Goal: Task Accomplishment & Management: Manage account settings

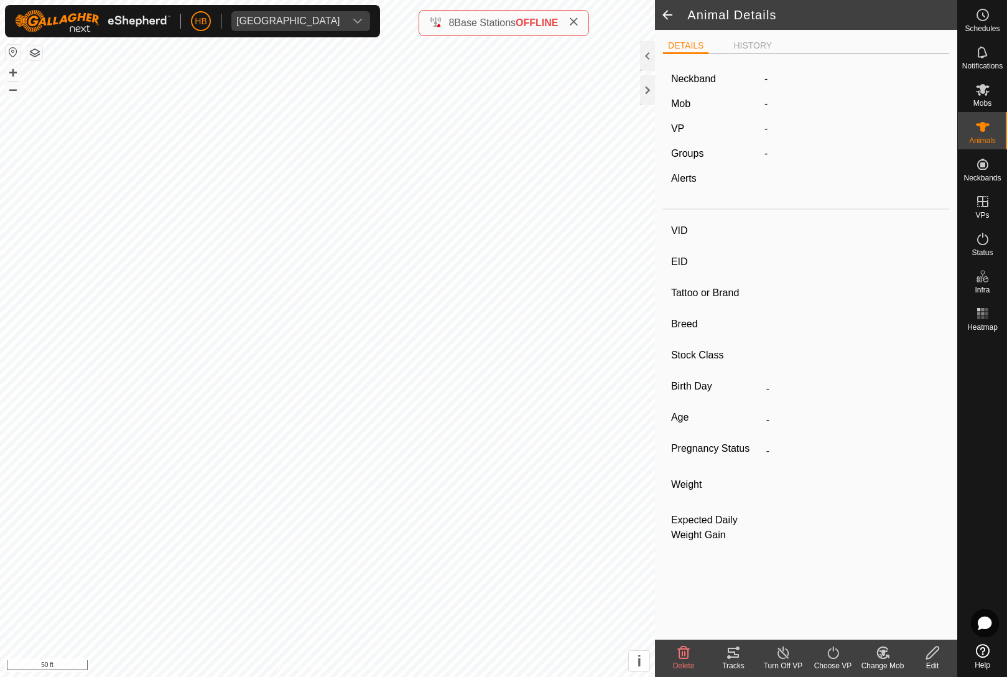
type input "448"
type input "-"
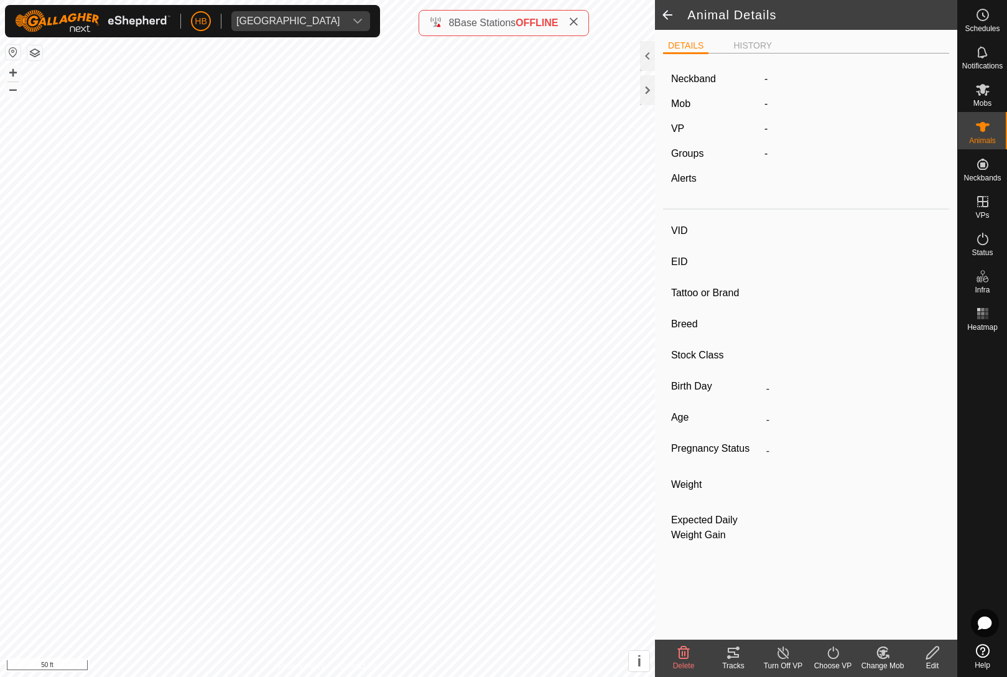
type input "0 kg"
type input "-"
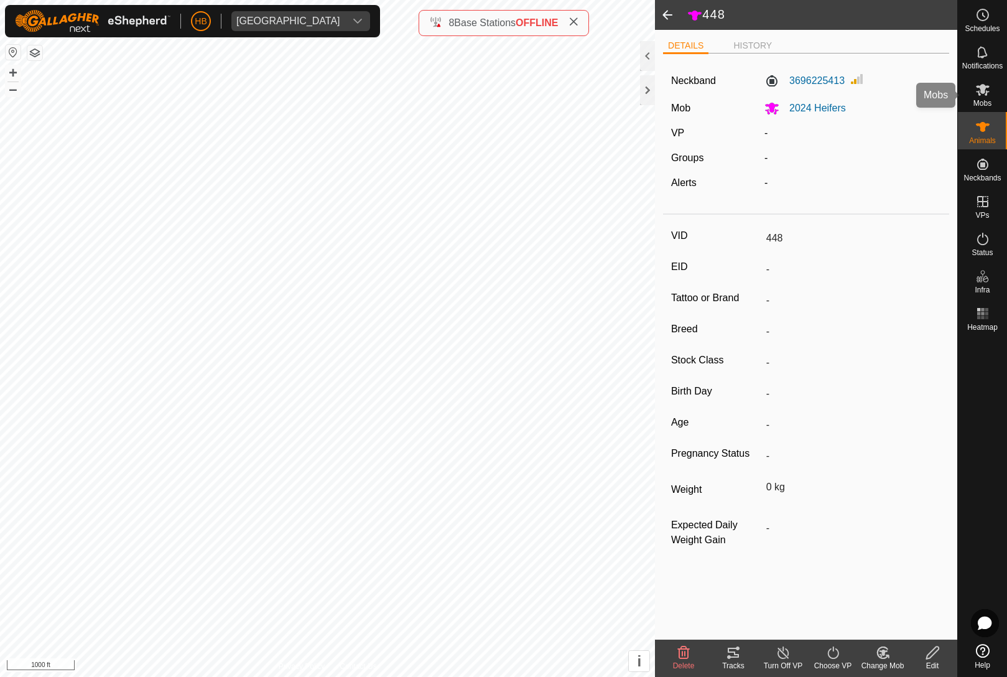
click at [991, 107] on span "Mobs" at bounding box center [982, 102] width 18 height 7
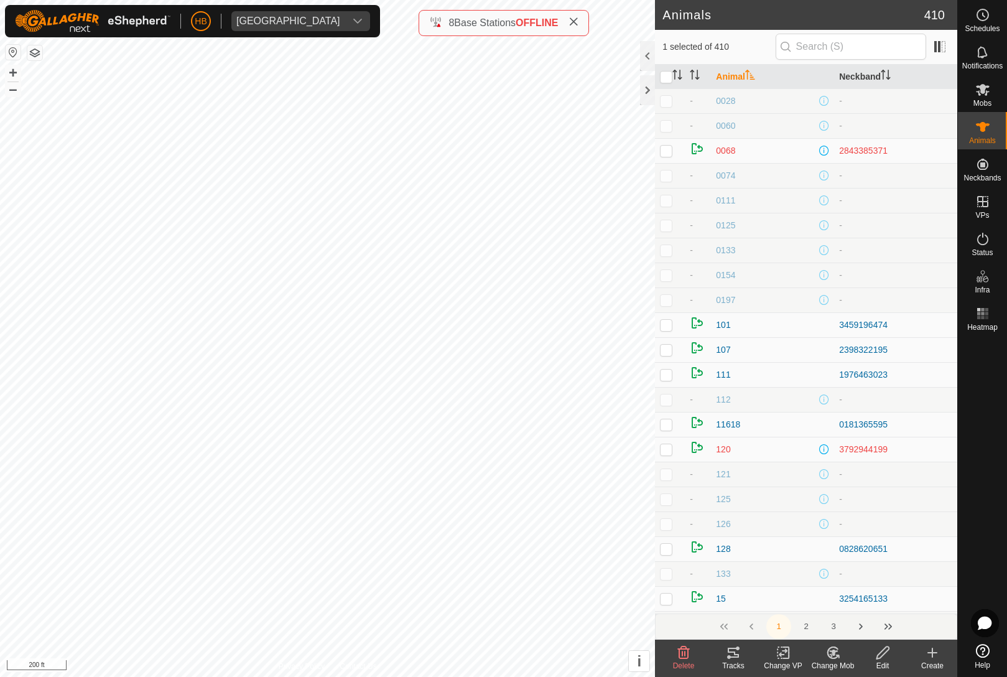
click at [873, 660] on div "Edit" at bounding box center [882, 665] width 50 height 11
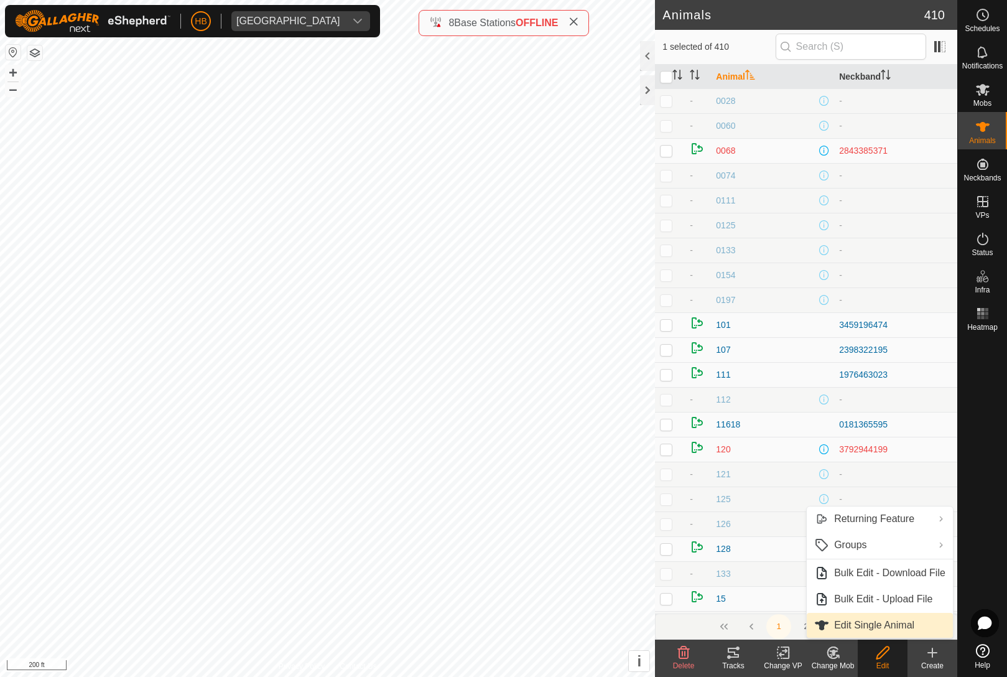
click at [893, 629] on span "Edit Single Animal" at bounding box center [874, 624] width 80 height 15
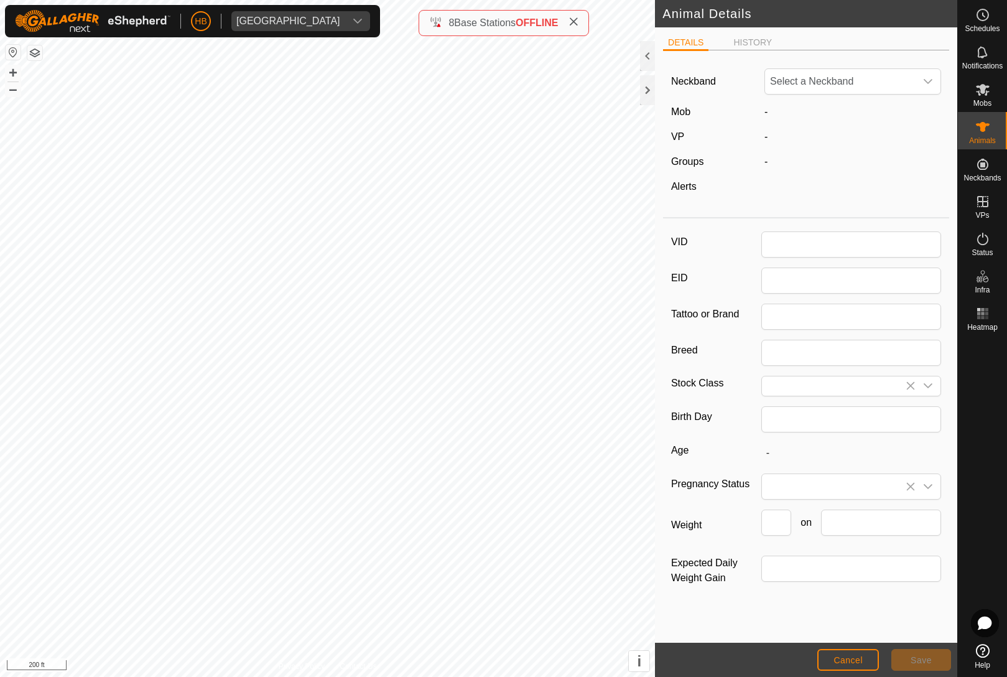
type input "Novid17"
type input "0"
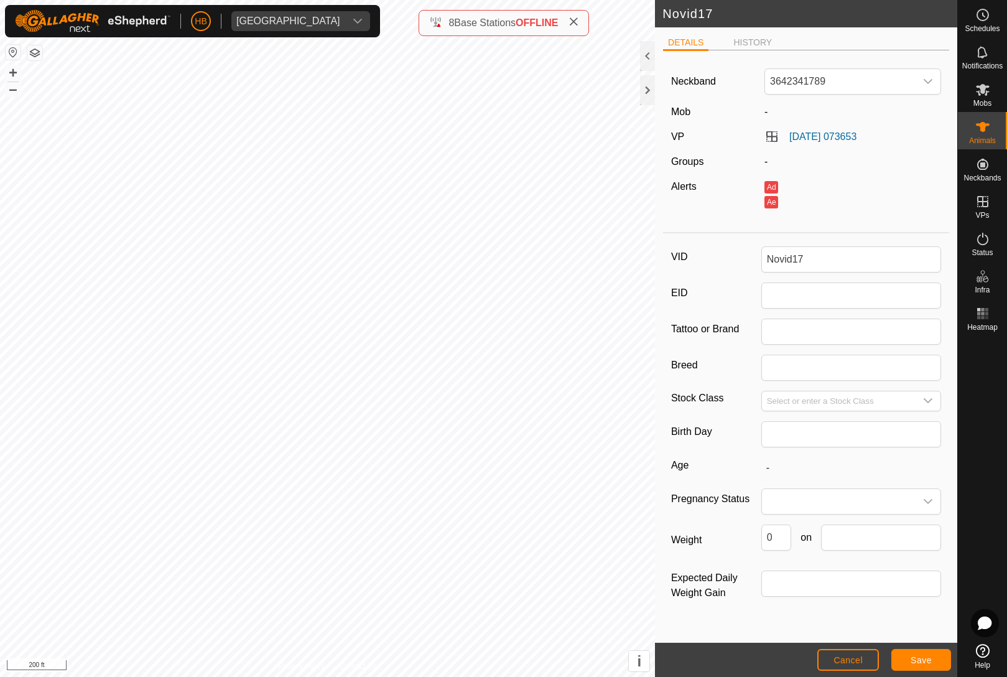
click at [900, 71] on span "3642341789" at bounding box center [840, 81] width 150 height 25
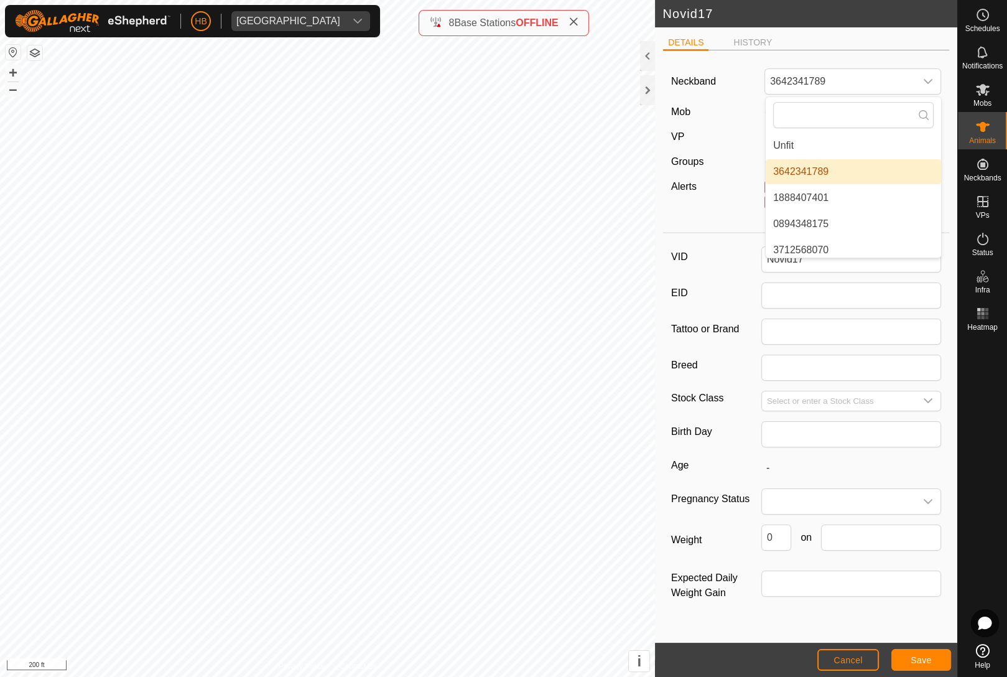
click at [856, 142] on li "Unfit" at bounding box center [852, 145] width 175 height 25
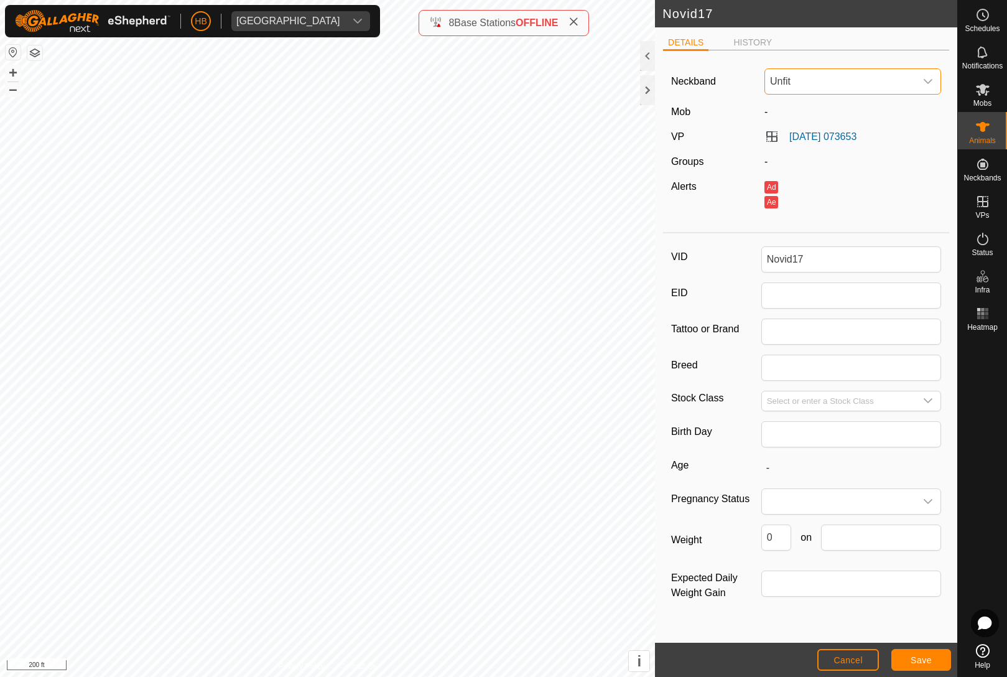
click at [922, 657] on span "Save" at bounding box center [920, 660] width 21 height 10
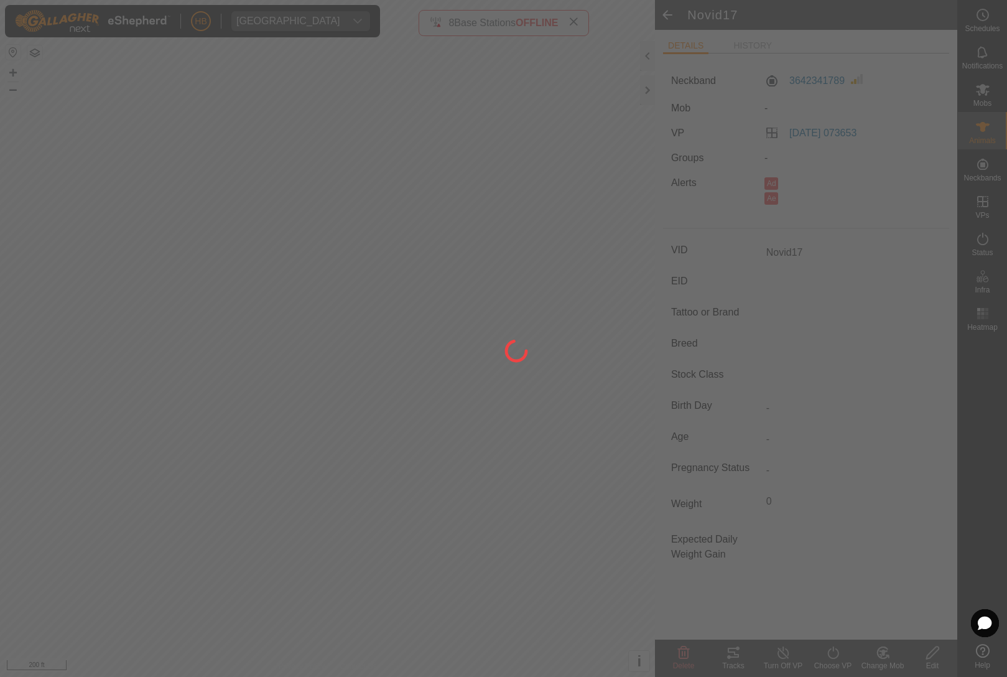
type input "-"
type input "0 kg"
type input "-"
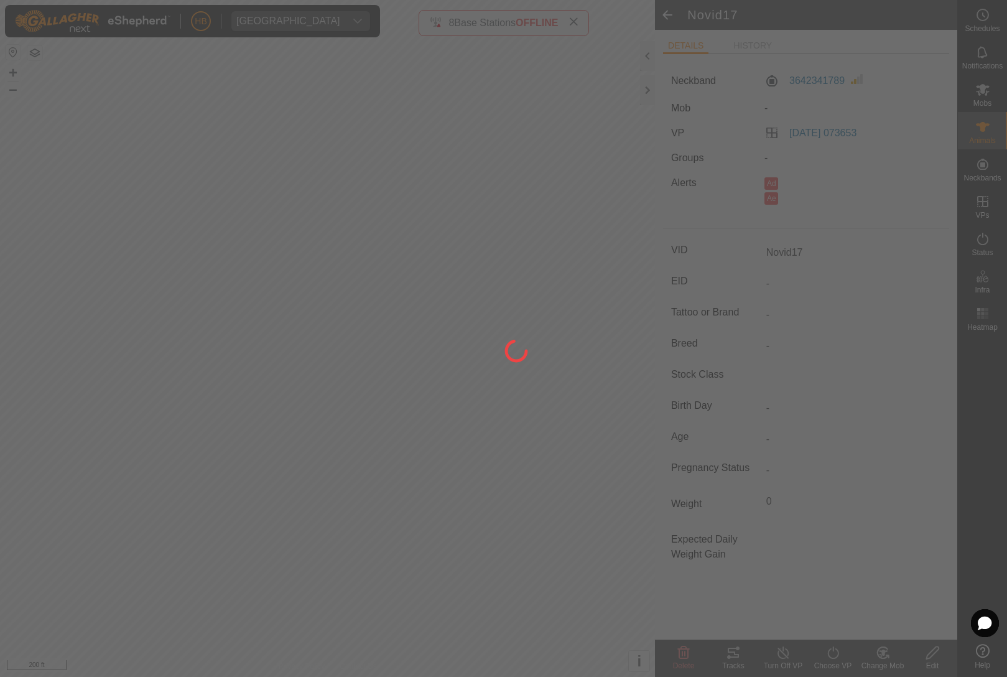
type input "-"
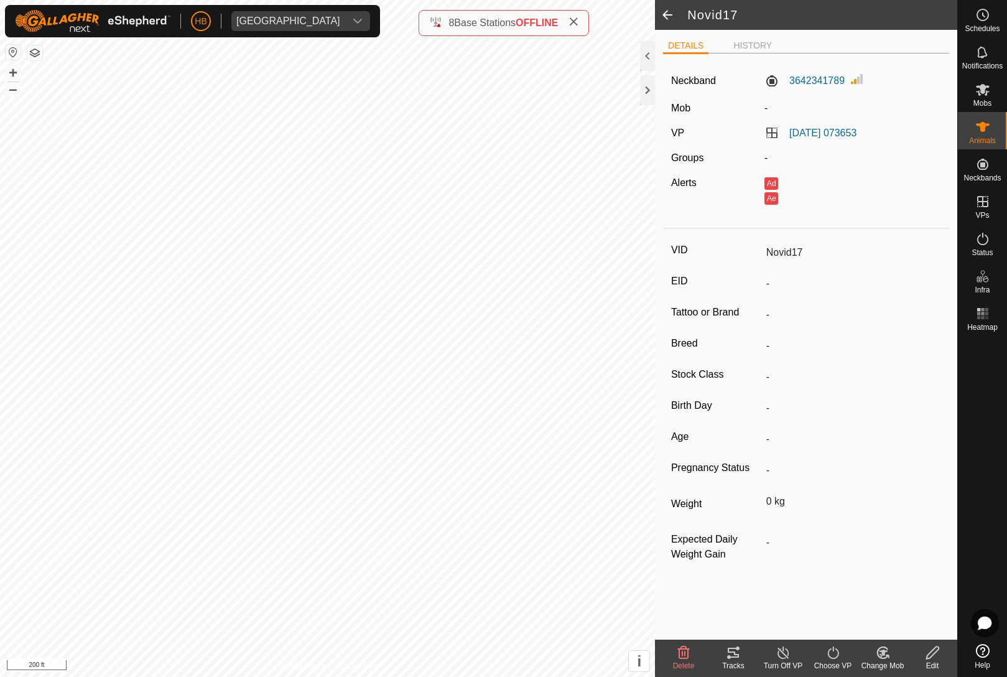
click at [670, 12] on span at bounding box center [667, 15] width 25 height 30
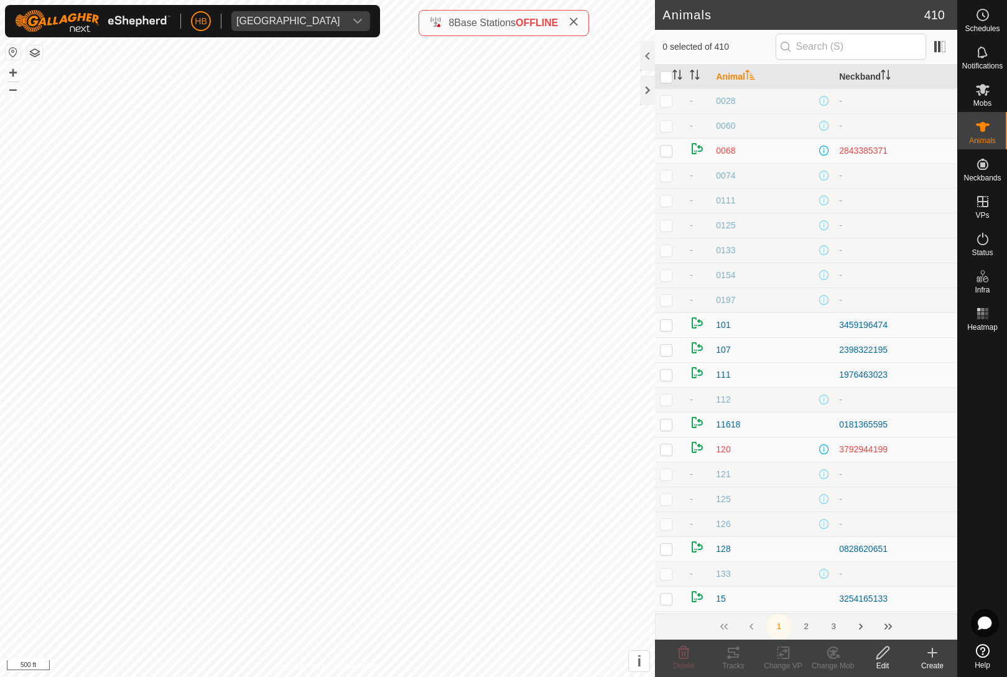
click at [668, 18] on h2 "Animals" at bounding box center [792, 14] width 261 height 15
click at [650, 84] on div at bounding box center [647, 90] width 15 height 30
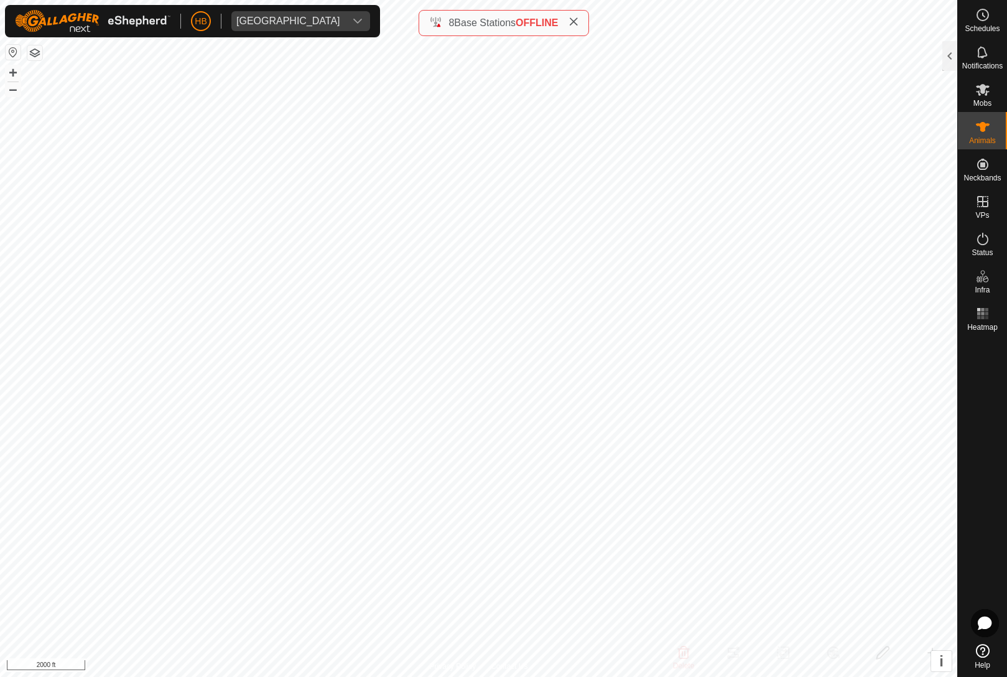
click at [576, 21] on icon at bounding box center [573, 22] width 10 height 10
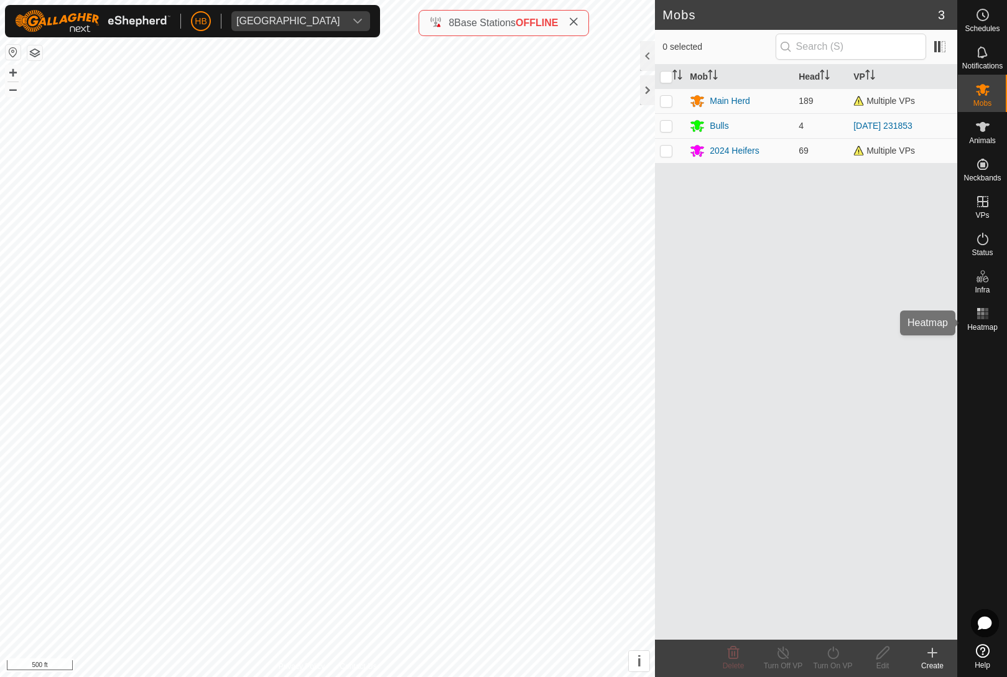
click at [990, 317] on es-heatmap-svg-icon at bounding box center [982, 313] width 22 height 20
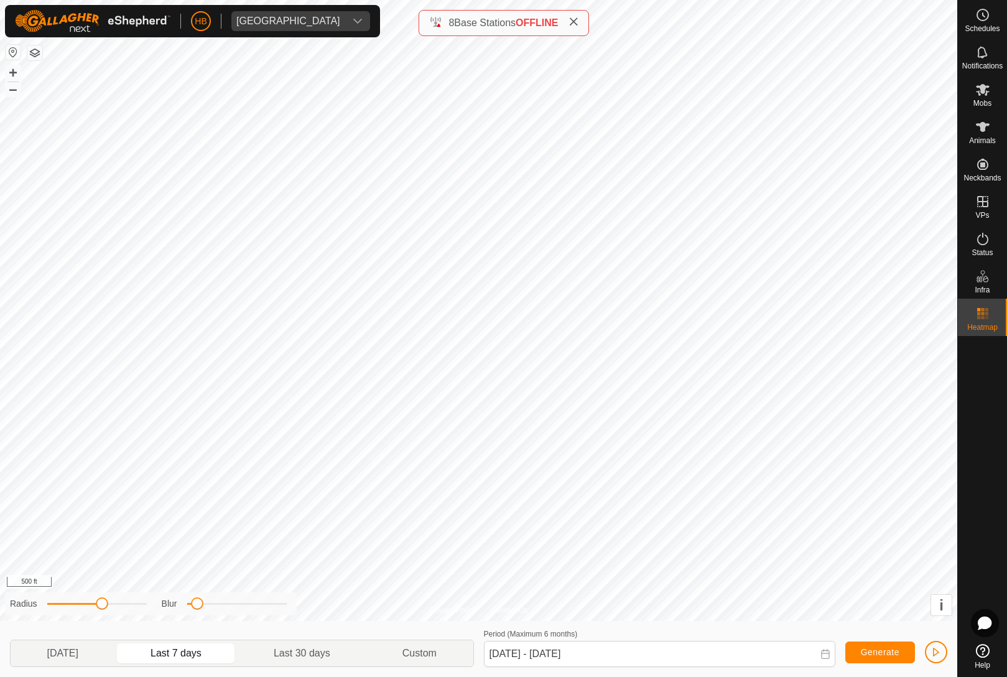
click at [90, 640] on p-togglebutton "[DATE]" at bounding box center [63, 653] width 104 height 26
type input "[DATE] - [DATE]"
click at [988, 100] on span "Mobs" at bounding box center [982, 102] width 18 height 7
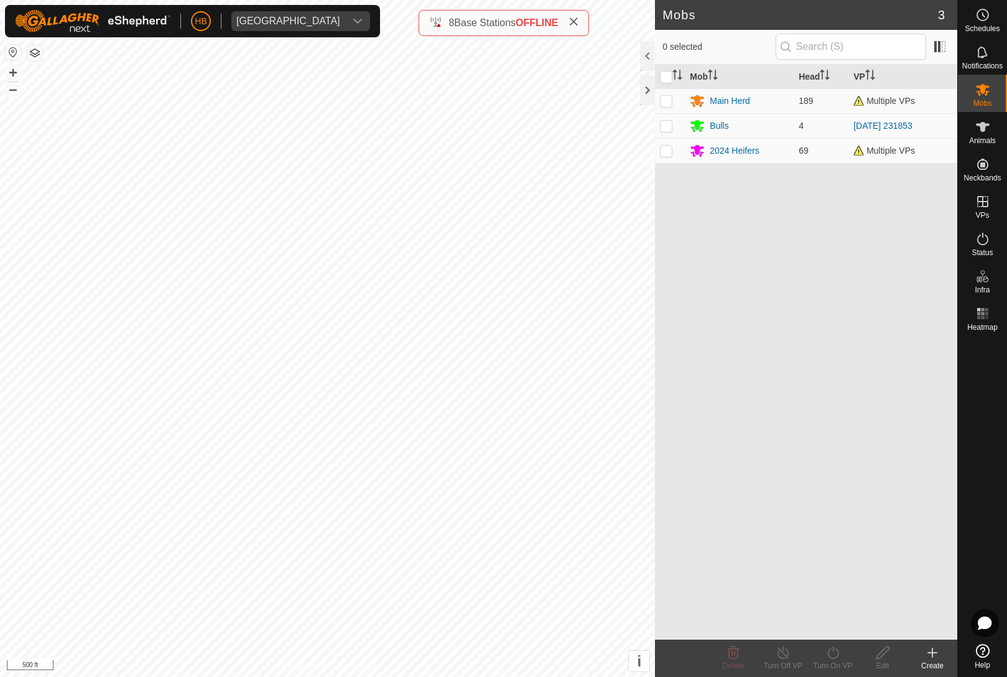
click at [732, 155] on div "2024 Heifers" at bounding box center [733, 150] width 49 height 13
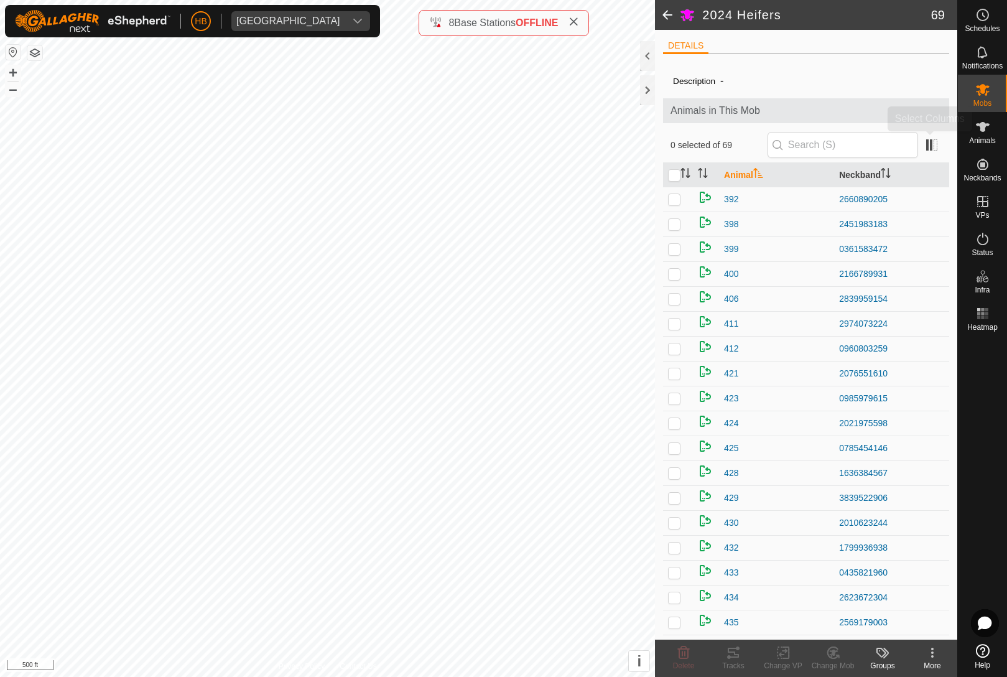
click at [935, 149] on span at bounding box center [932, 145] width 20 height 20
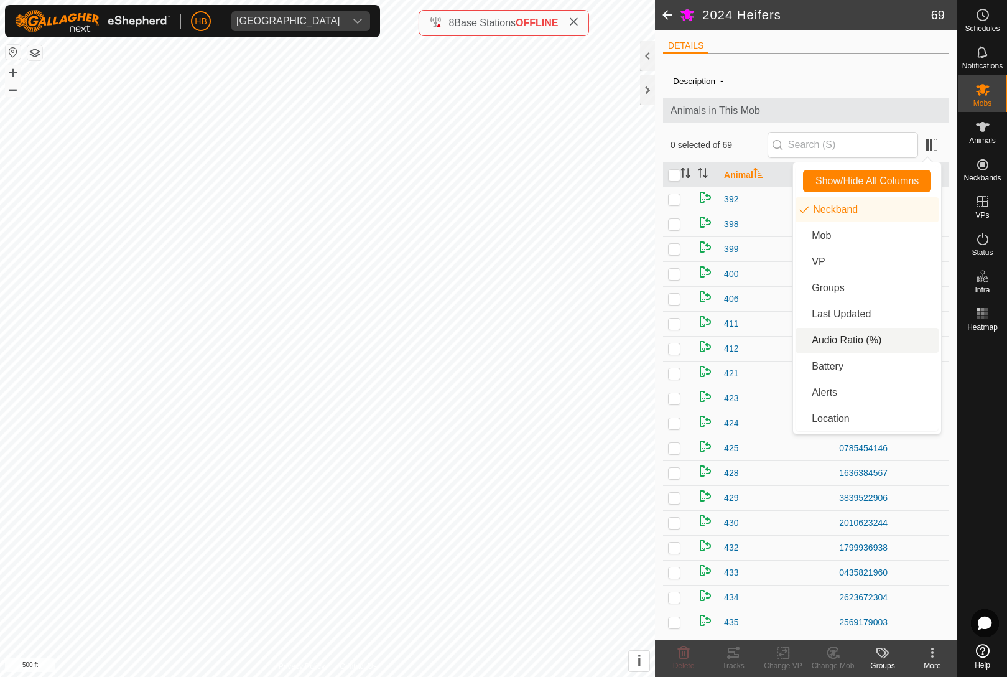
click at [884, 342] on li "Audio Ratio (%)" at bounding box center [866, 340] width 143 height 25
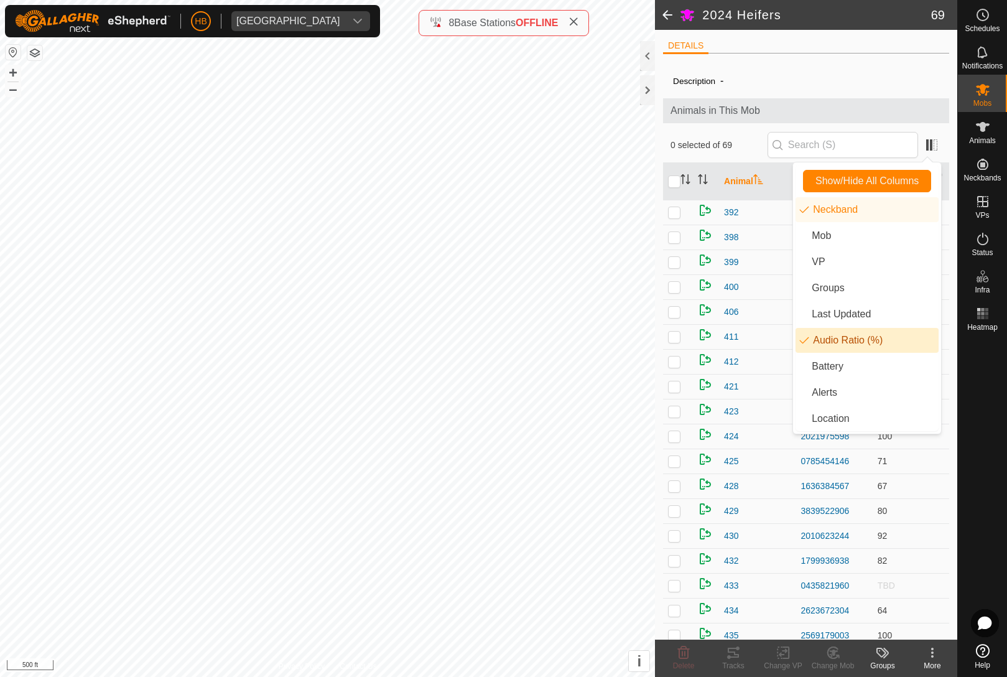
click at [874, 49] on ul "DETAILS" at bounding box center [806, 46] width 286 height 16
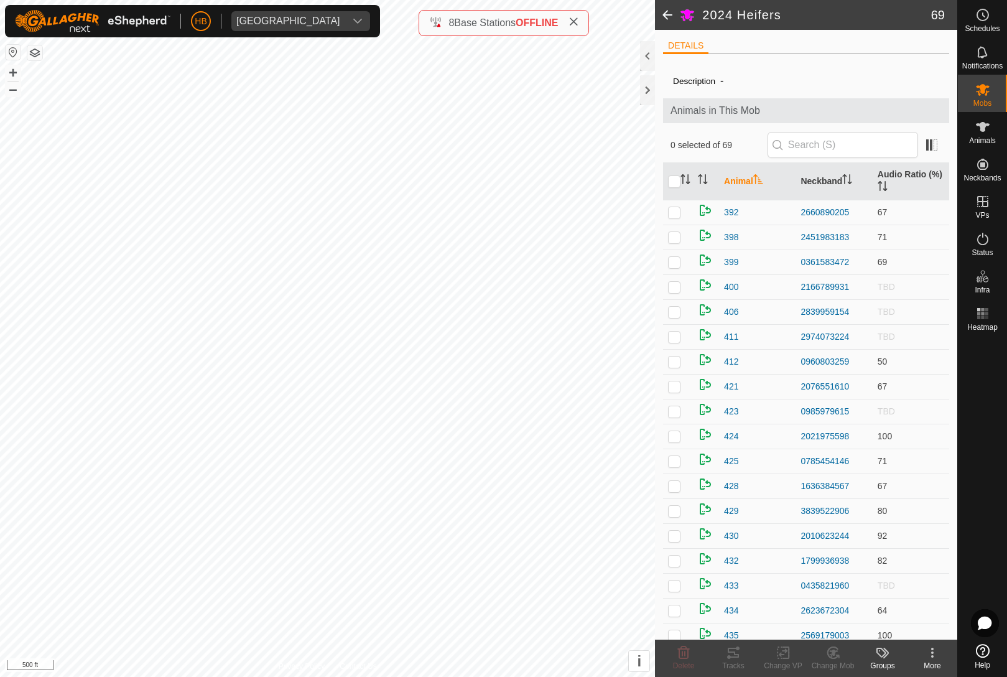
click at [913, 184] on th "Audio Ratio (%)" at bounding box center [910, 181] width 76 height 37
click at [909, 179] on th "Audio Ratio (%)" at bounding box center [910, 181] width 76 height 37
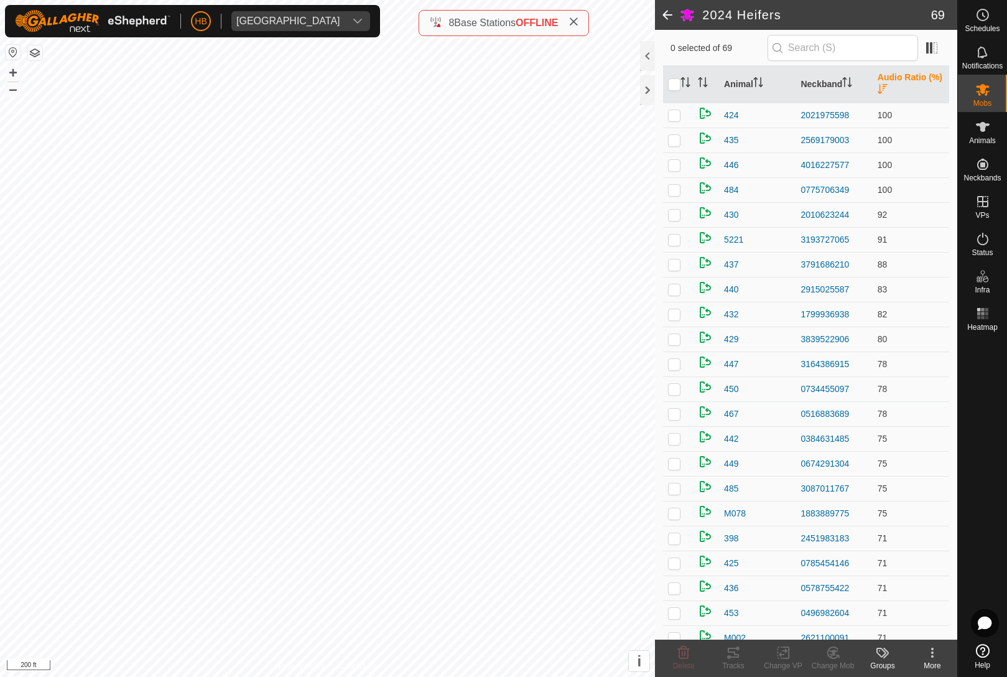
scroll to position [138, 0]
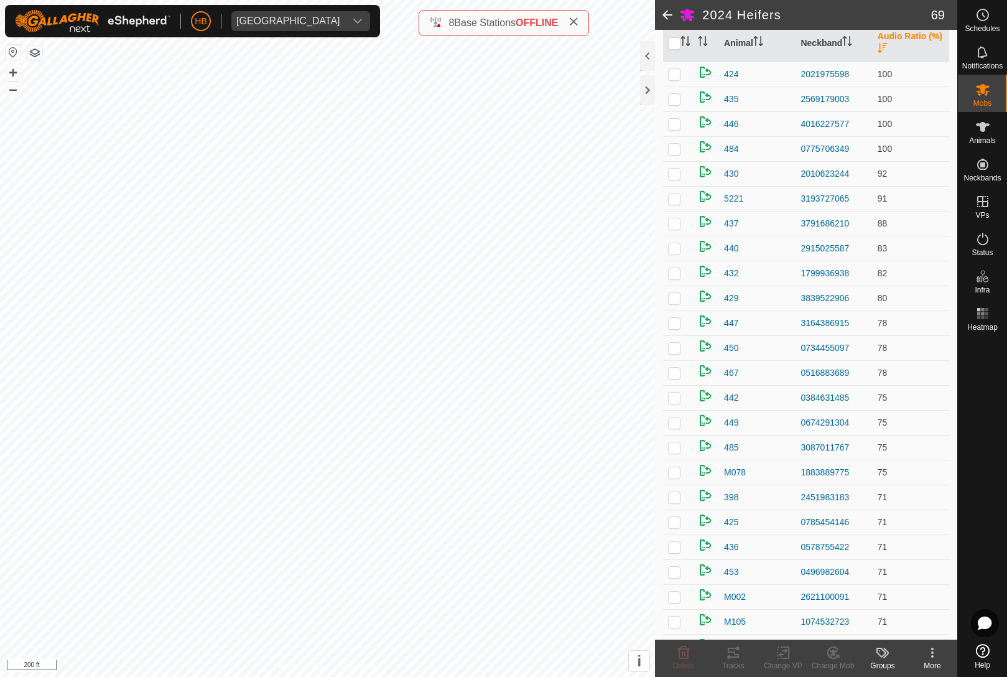
click at [588, 23] on div "8 Base Stations OFFLINE" at bounding box center [503, 23] width 170 height 26
click at [583, 16] on div "8 Base Stations OFFLINE" at bounding box center [503, 23] width 170 height 26
click at [578, 16] on span at bounding box center [573, 23] width 10 height 15
click at [669, 15] on span at bounding box center [667, 15] width 25 height 30
